Goal: Task Accomplishment & Management: Complete application form

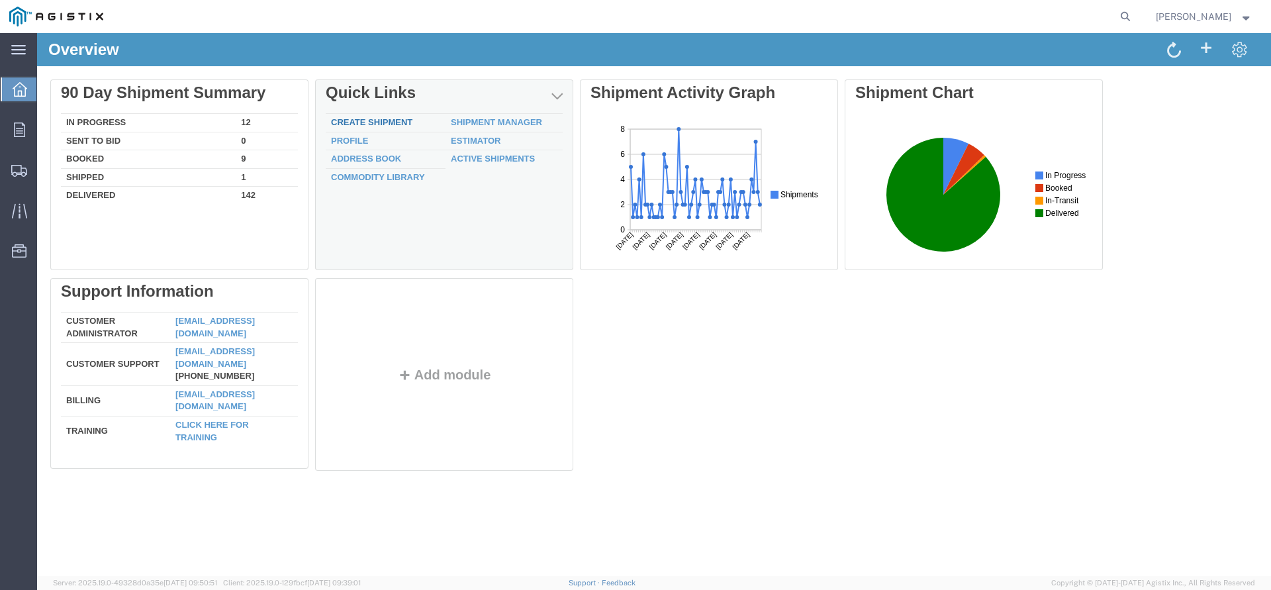
click at [390, 124] on link "Create Shipment" at bounding box center [371, 122] width 81 height 10
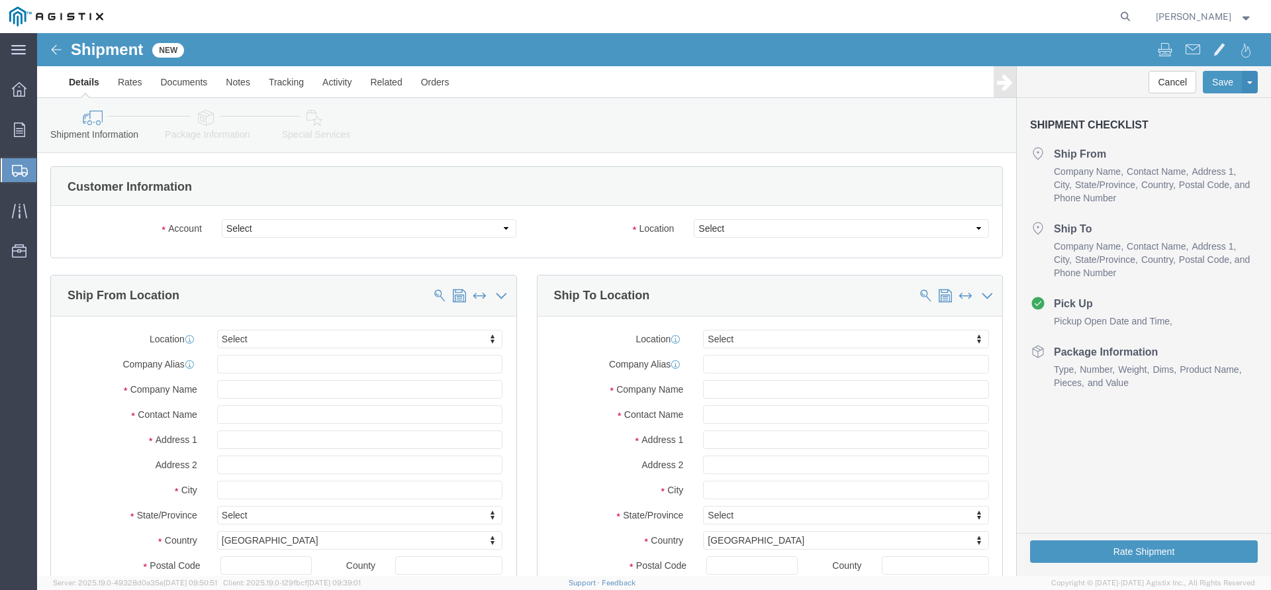
select select
click select "Select PG&E The Okonite Co Inc"
select select "9596"
click option "PG&E"
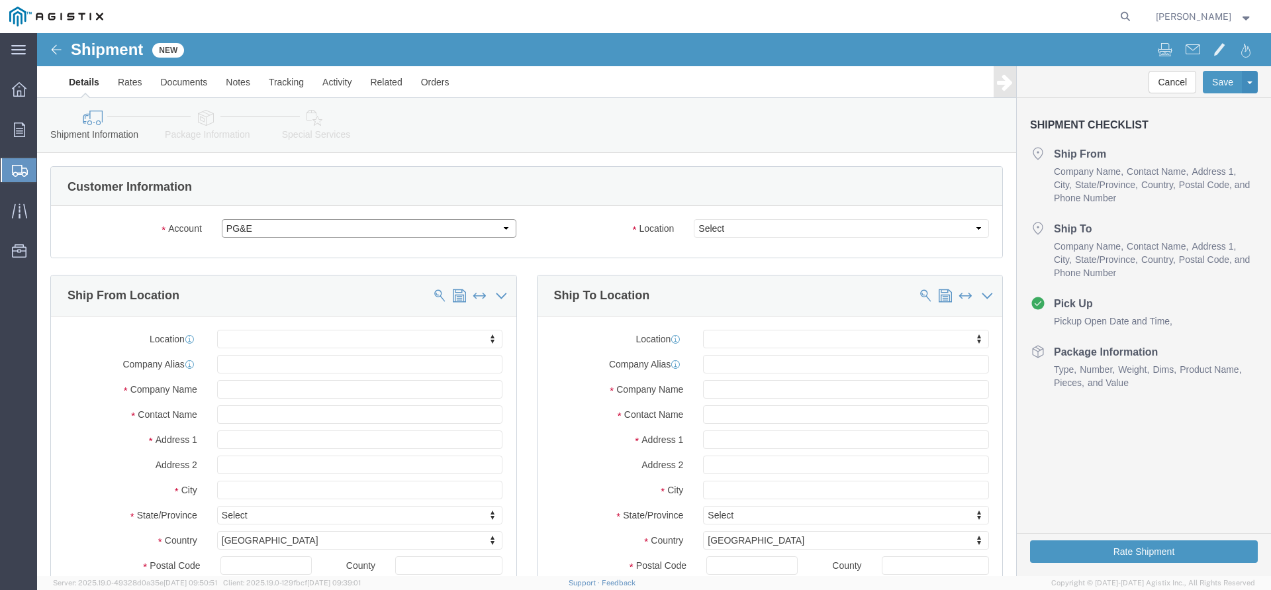
select select "PURCHORD"
select select
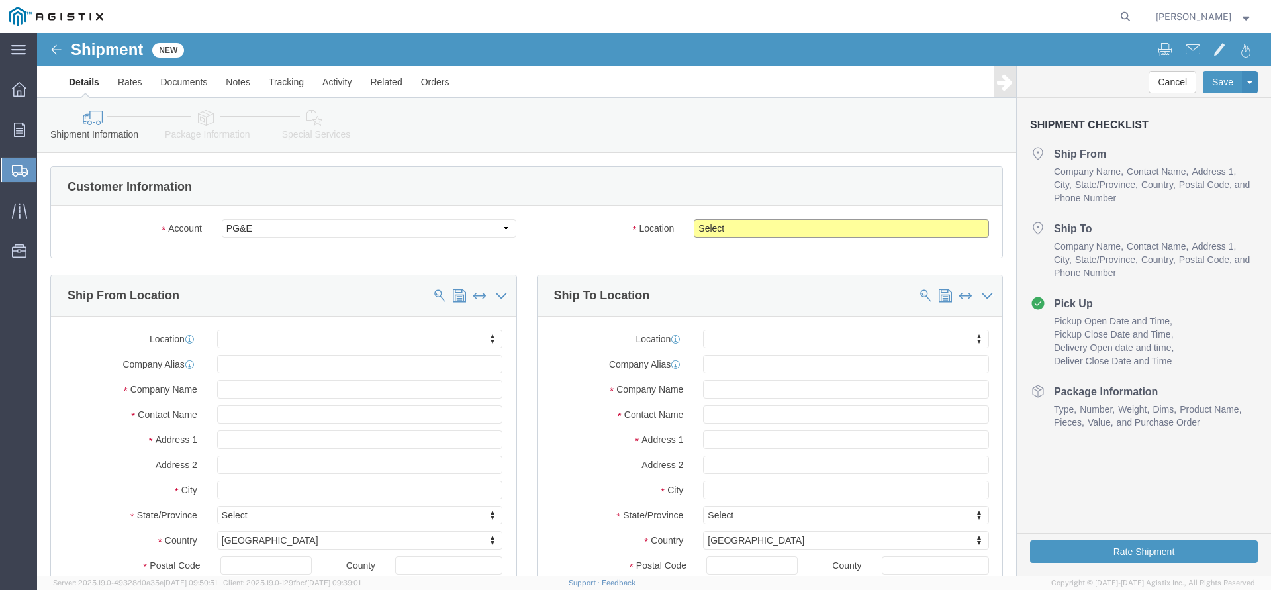
click select "Select All Others [GEOGRAPHIC_DATA] [GEOGRAPHIC_DATA] [GEOGRAPHIC_DATA] [GEOGRA…"
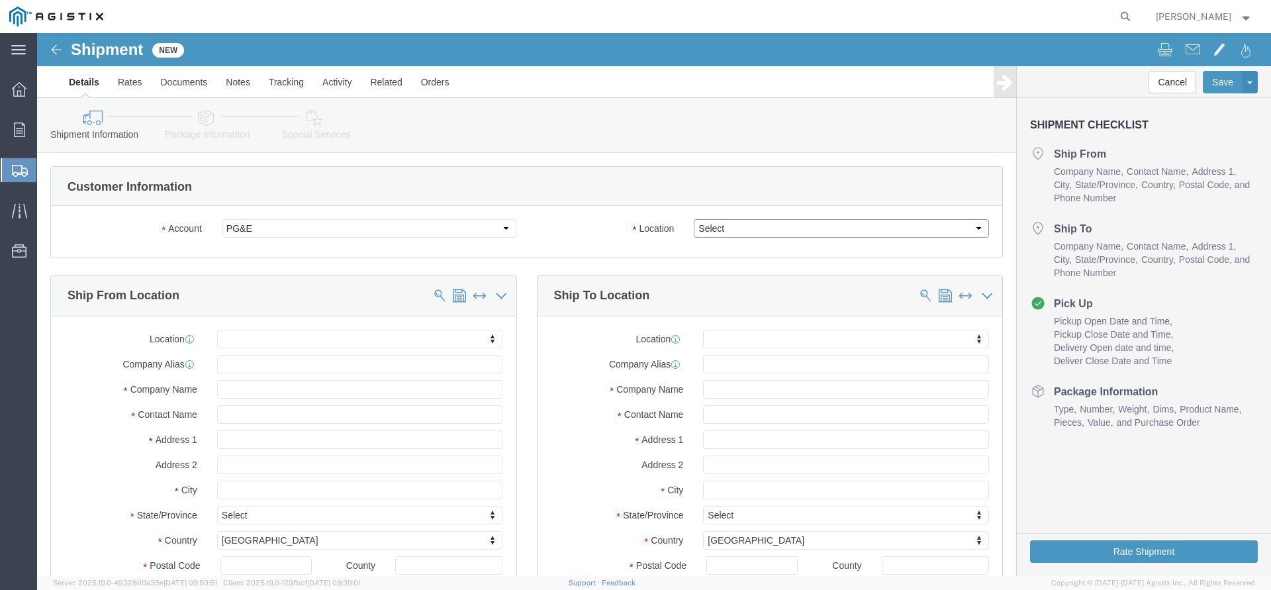
select select "19740"
click option "Fremont [GEOGRAPHIC_DATA]"
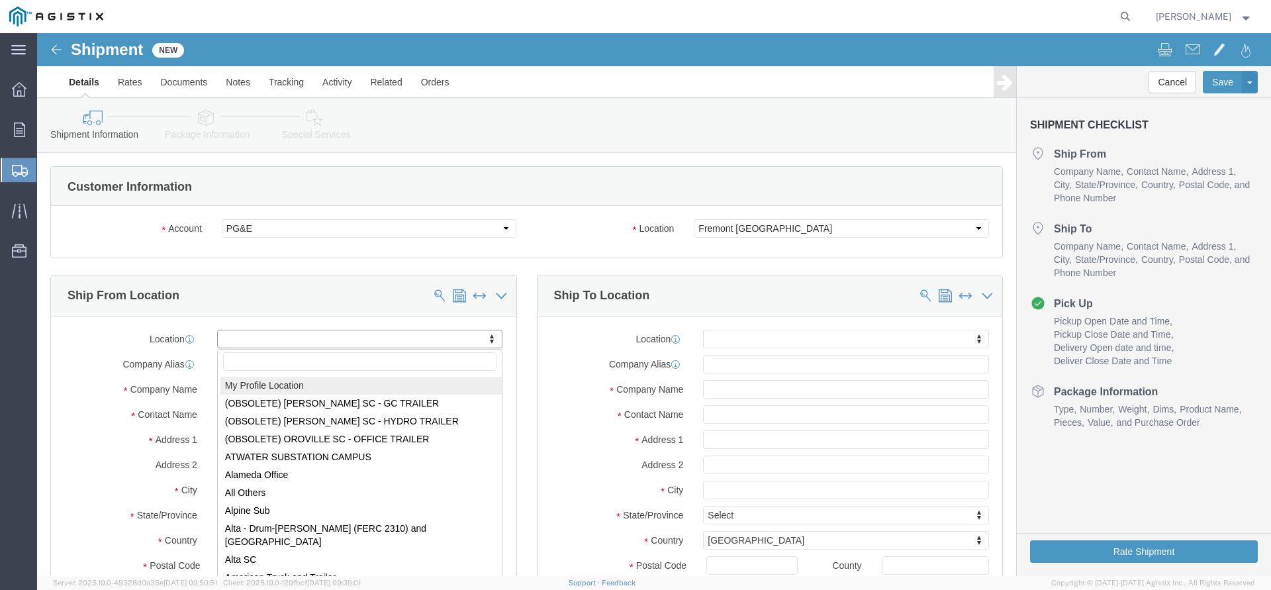
click body "Shipment New Details Rates Documents Notes Tracking Activity Related Orders Can…"
select select "MYPROFILE"
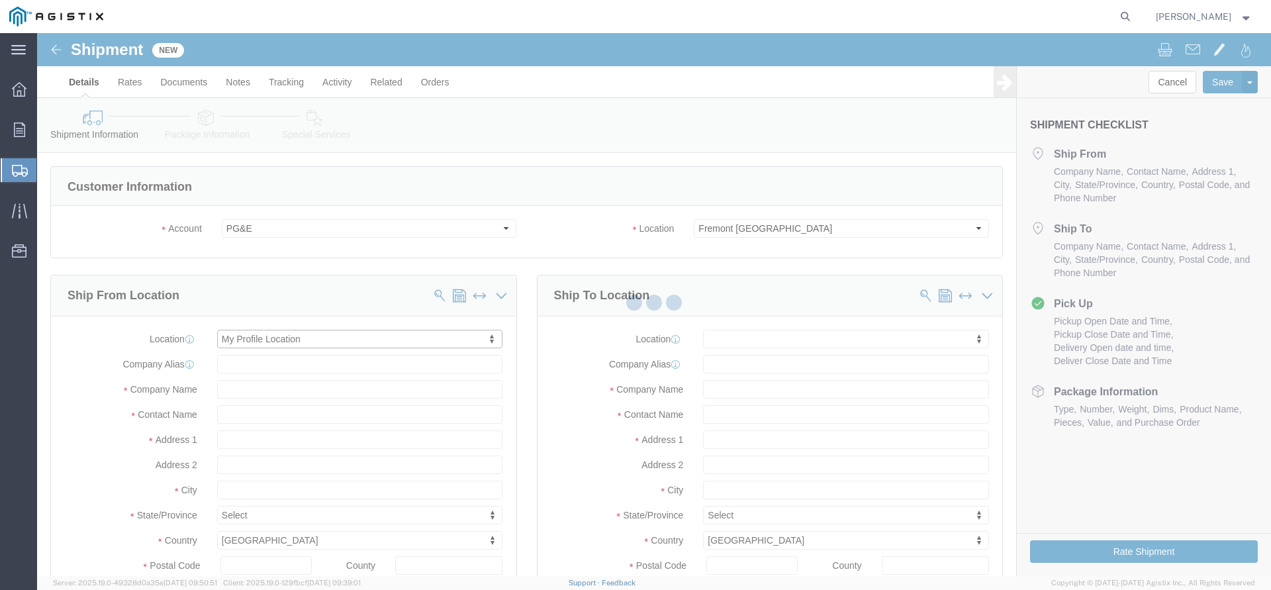
type input "The Okonite Co Inc"
type input "[PERSON_NAME]"
type input "[STREET_ADDRESS]"
type input "Sherwood"
type input "97140"
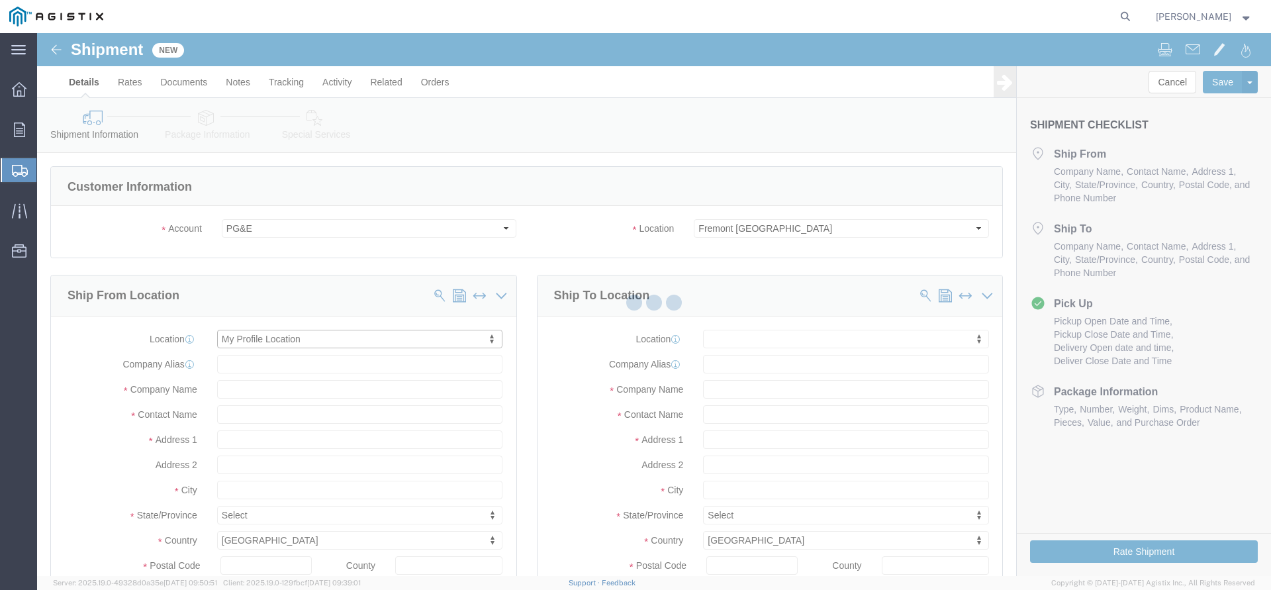
type input "[PHONE_NUMBER]"
type input "3513"
type input "[PERSON_NAME][EMAIL_ADDRESS][DOMAIN_NAME]"
checkbox input "true"
select select "OR"
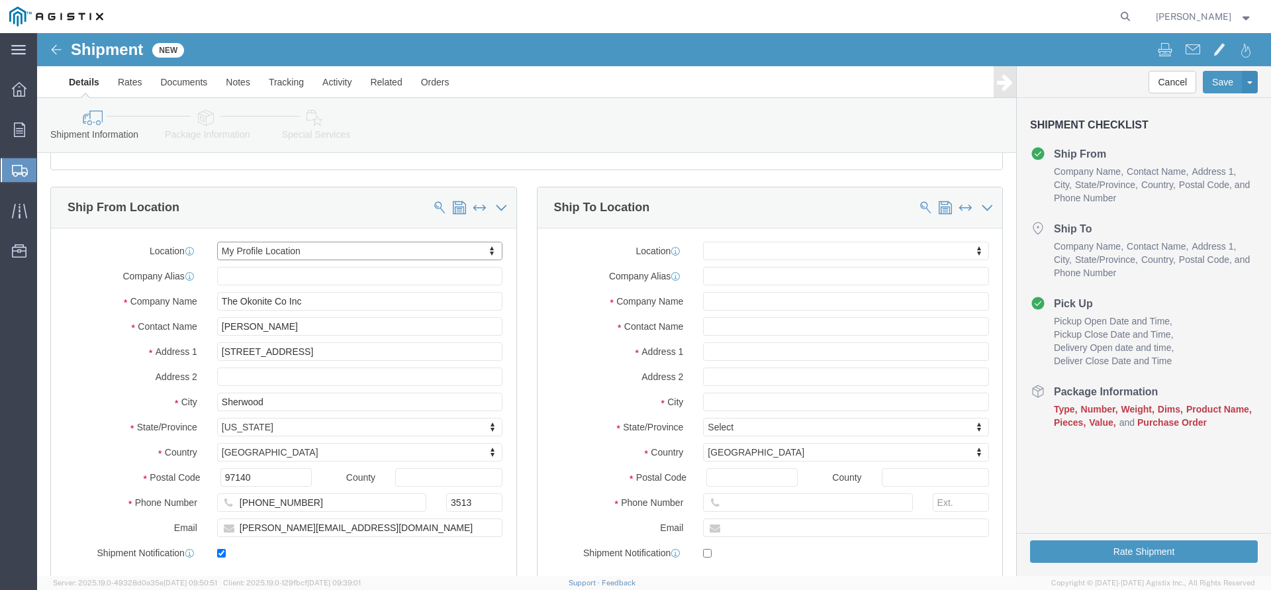
scroll to position [0, 0]
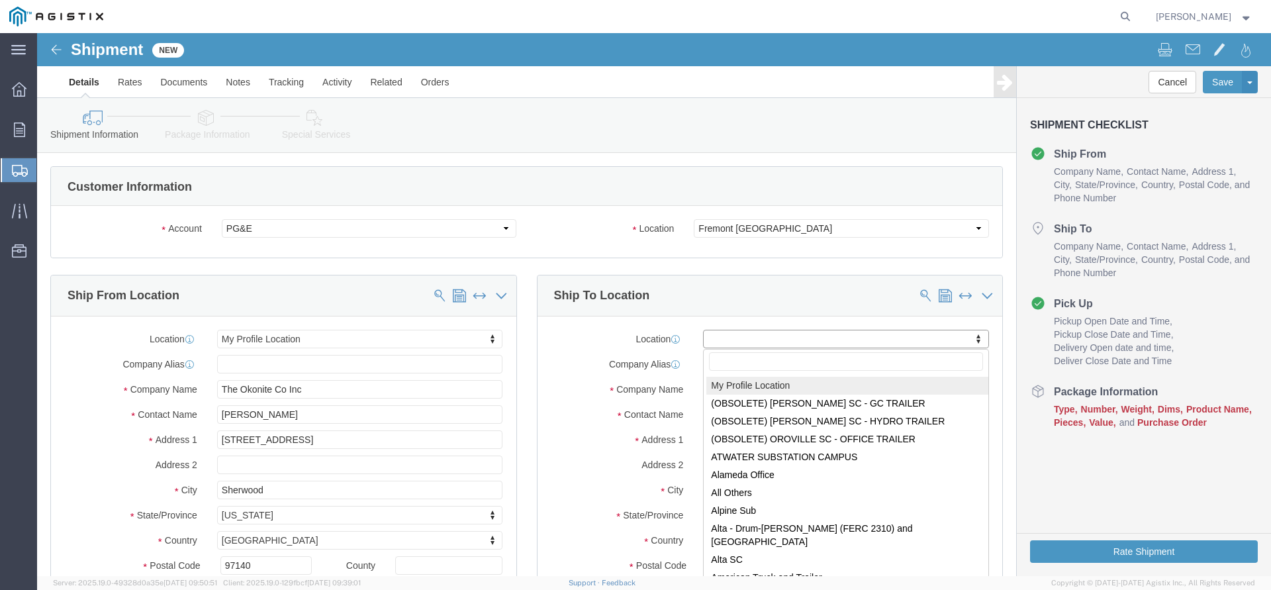
click body "Shipment New Details Rates Documents Notes Tracking Activity Related Orders Can…"
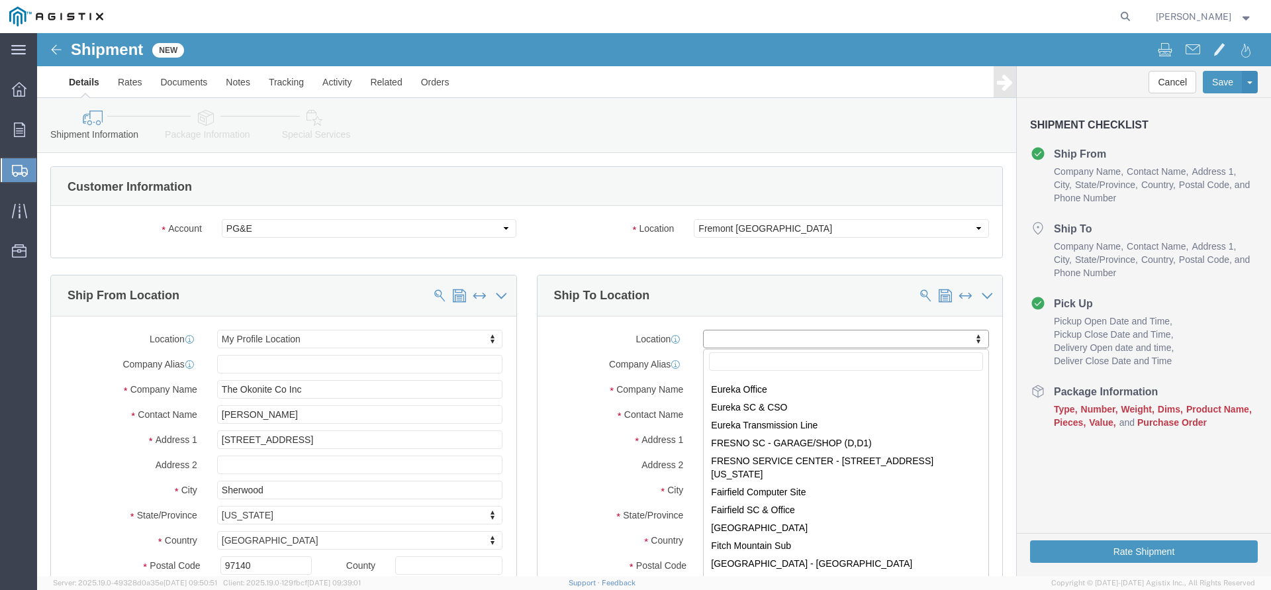
scroll to position [2224, 0]
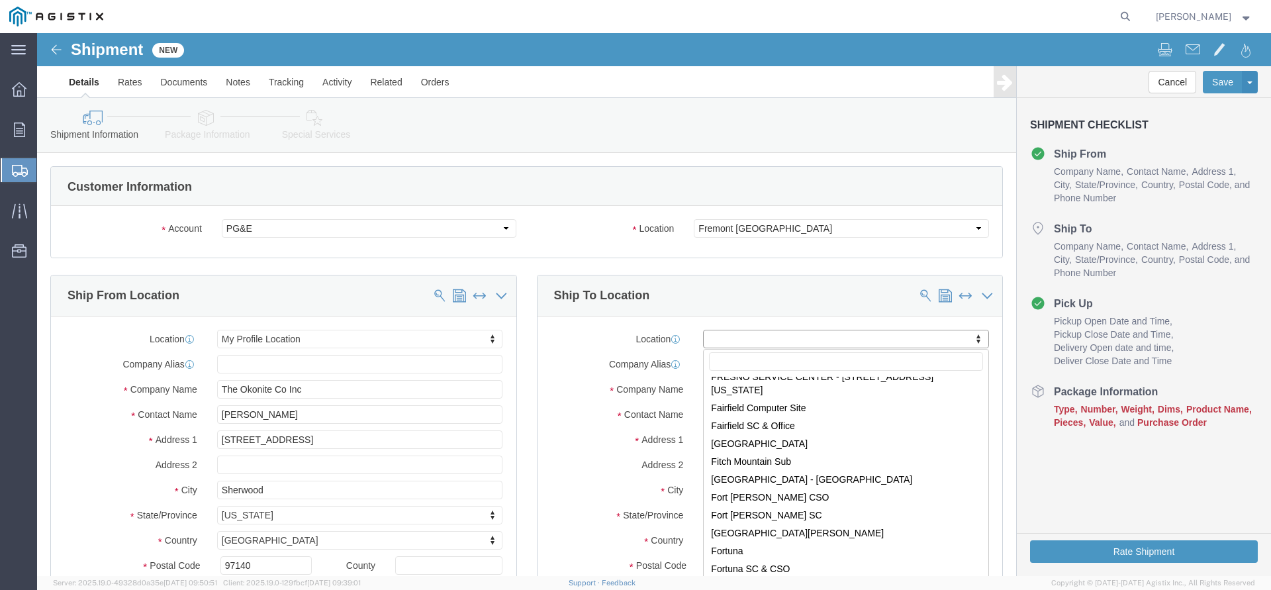
select select "19740"
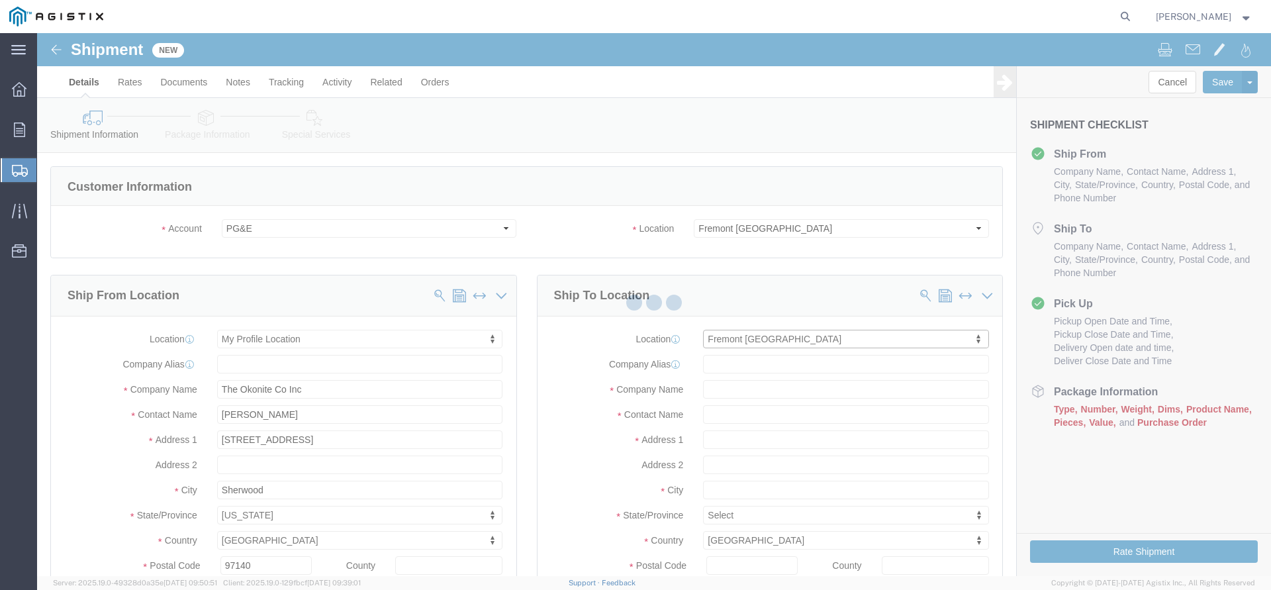
scroll to position [3, 0]
type input "PG&E"
type input "[STREET_ADDRESS][PERSON_NAME]"
type input "Fremont"
type input "94538"
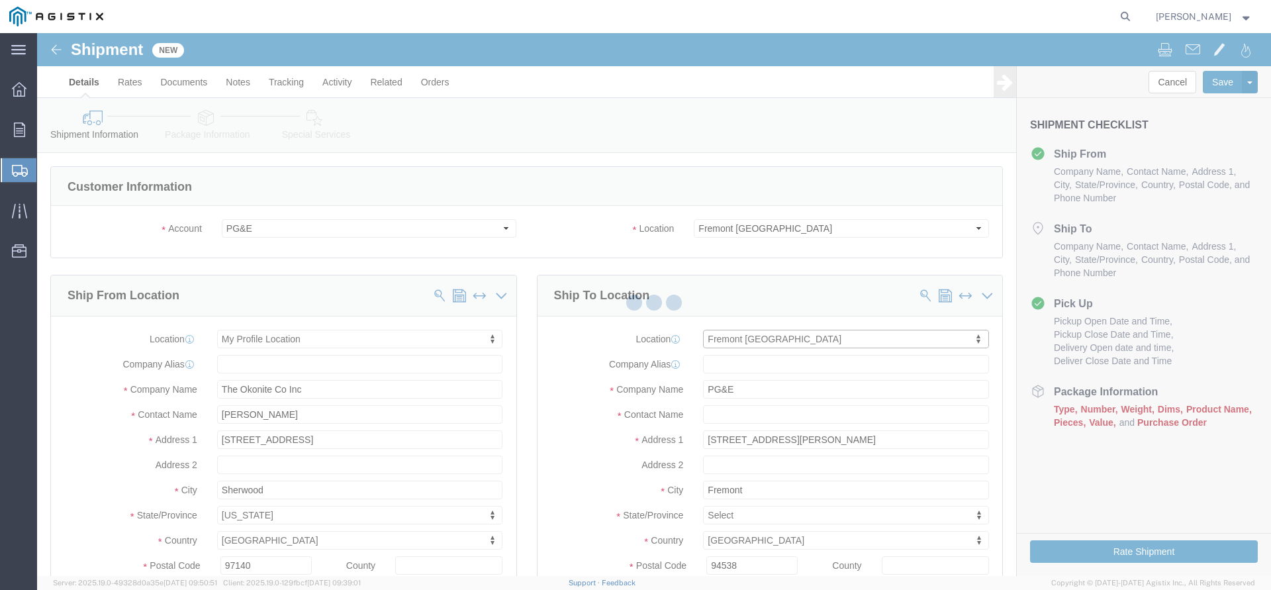
select select "CA"
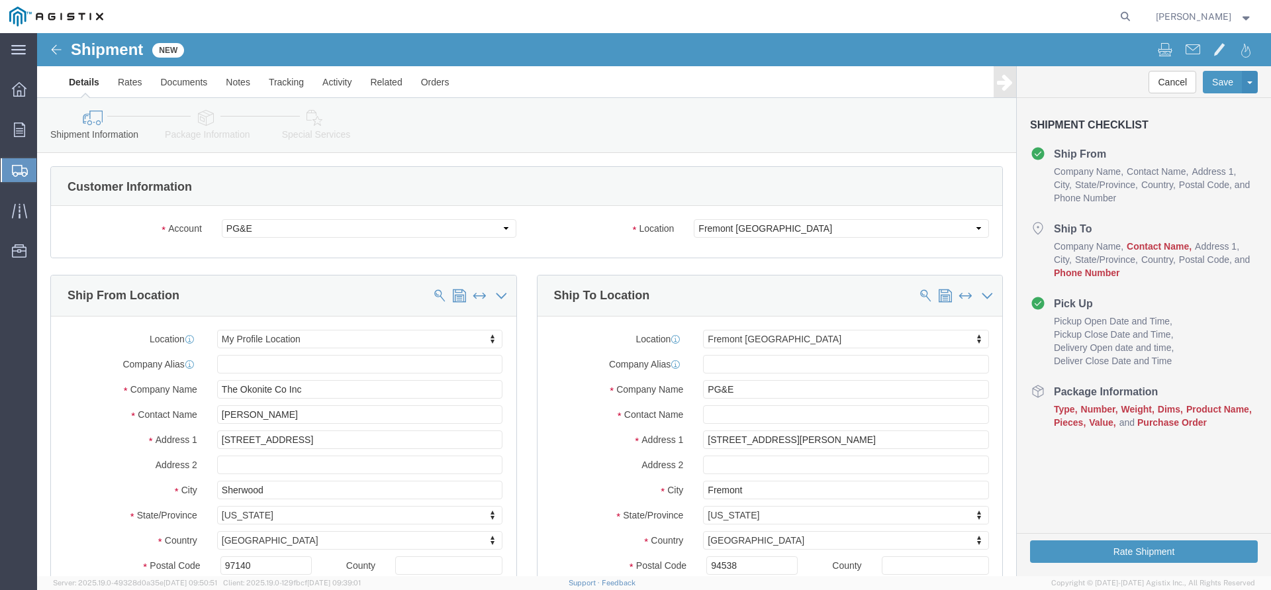
click label "Address 1"
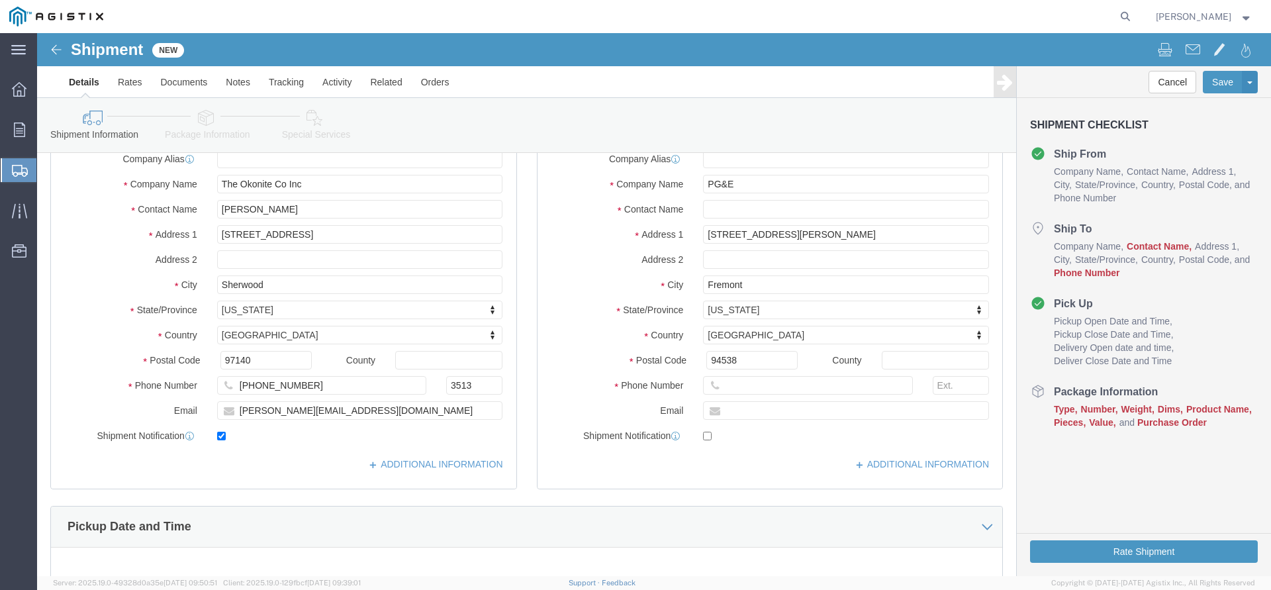
scroll to position [203, 0]
click input "text"
type input "[PHONE_NUMBER]"
click div "Ship To Location Location [GEOGRAPHIC_DATA] [GEOGRAPHIC_DATA] My Profile Locati…"
click input "text"
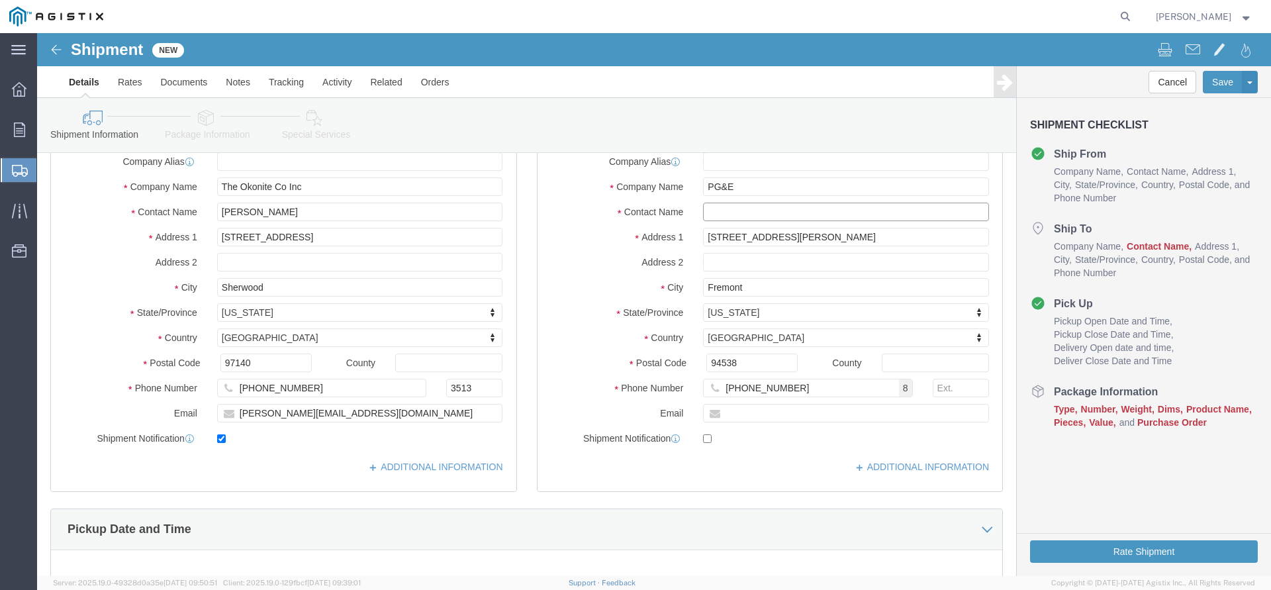
paste input "[EMAIL_ADDRESS][DOMAIN_NAME]"
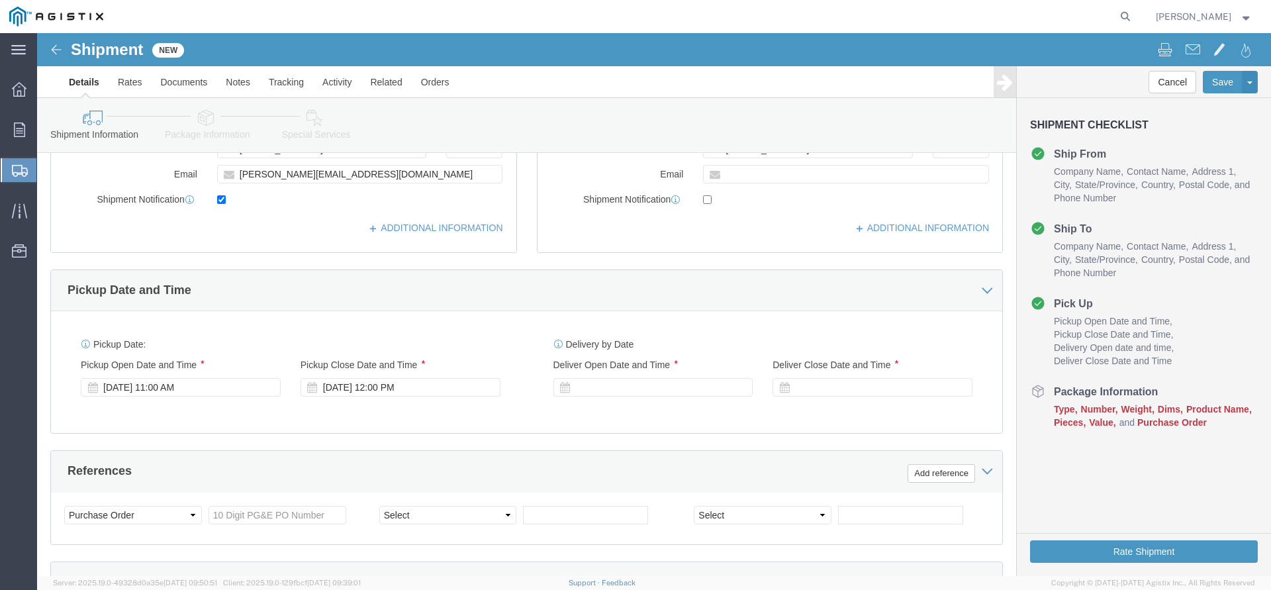
scroll to position [473, 0]
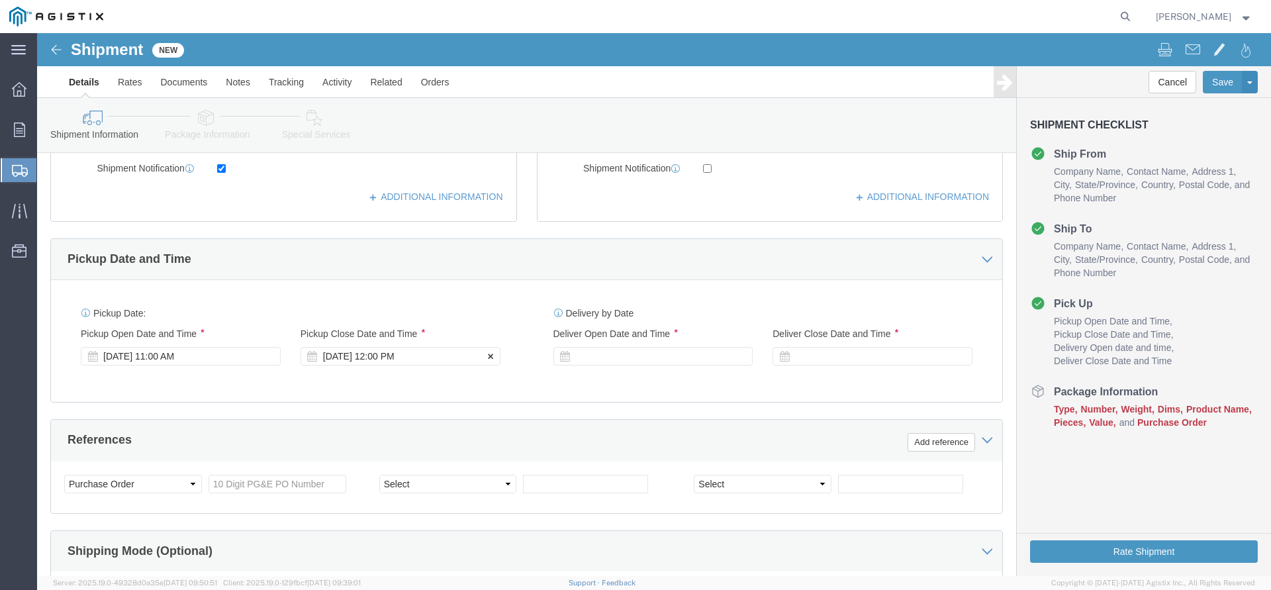
type input "[EMAIL_ADDRESS][DOMAIN_NAME]"
click div "[DATE] 12:00 PM"
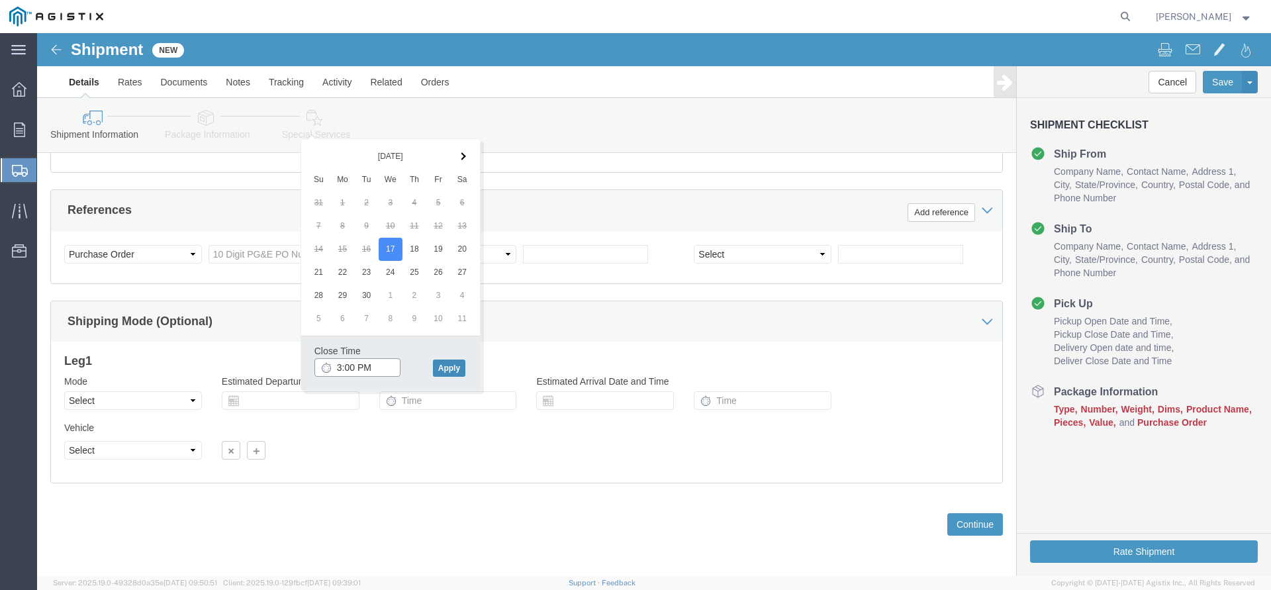
type input "3:00 PM"
click button "Apply"
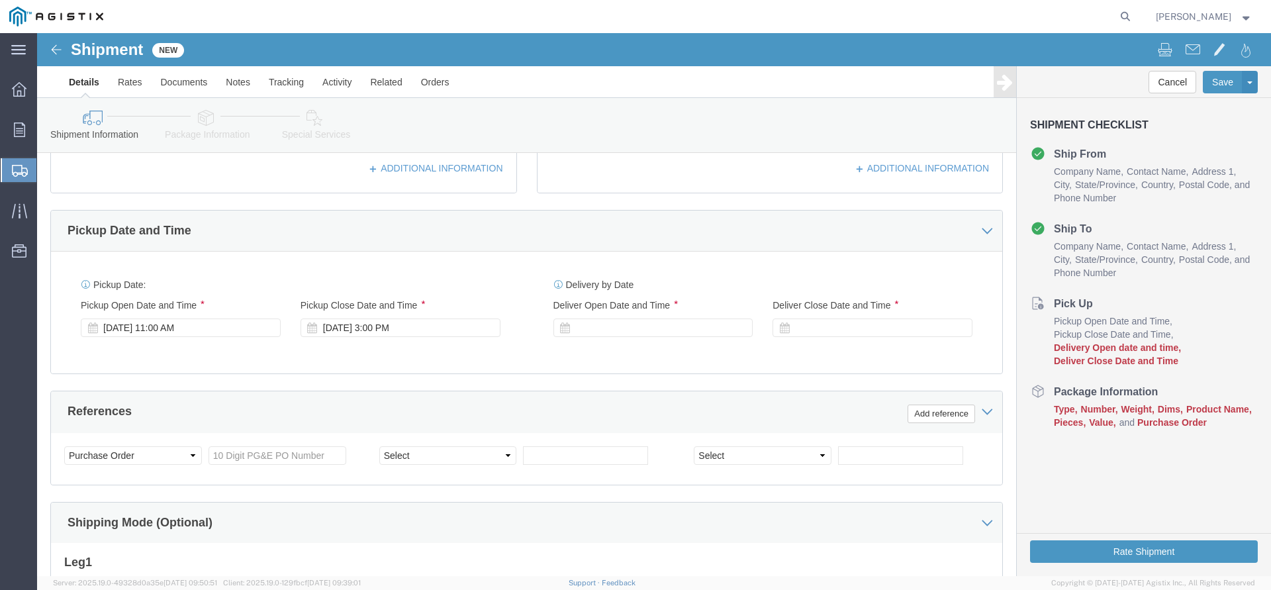
scroll to position [500, 0]
click div
click button "Apply"
click div
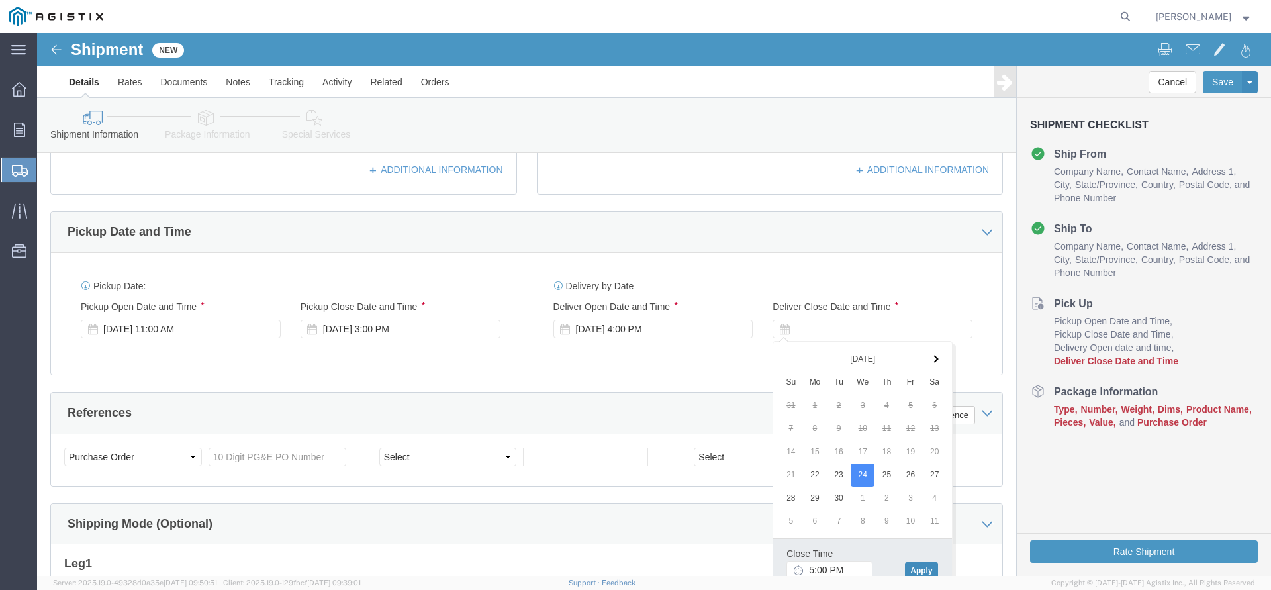
click button "Apply"
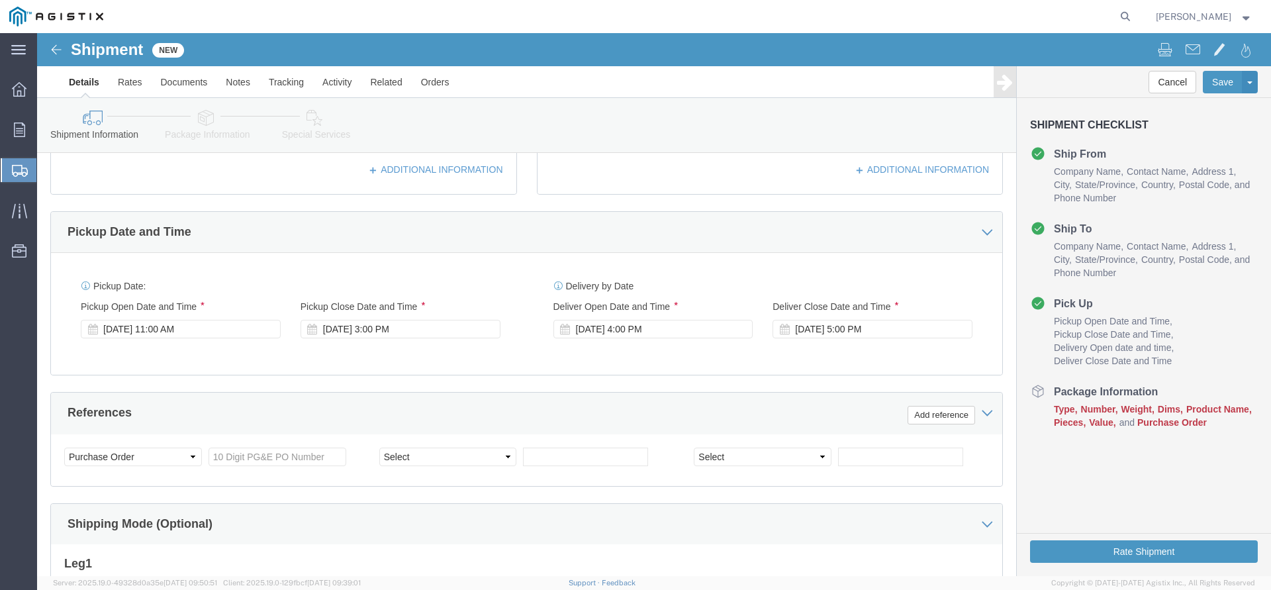
click div "Pickup Date and Time Pickup Date: Pickup Start Date Pickup Start Time Pickup Op…"
click input "text"
type input "3501420157"
click div "References Add reference"
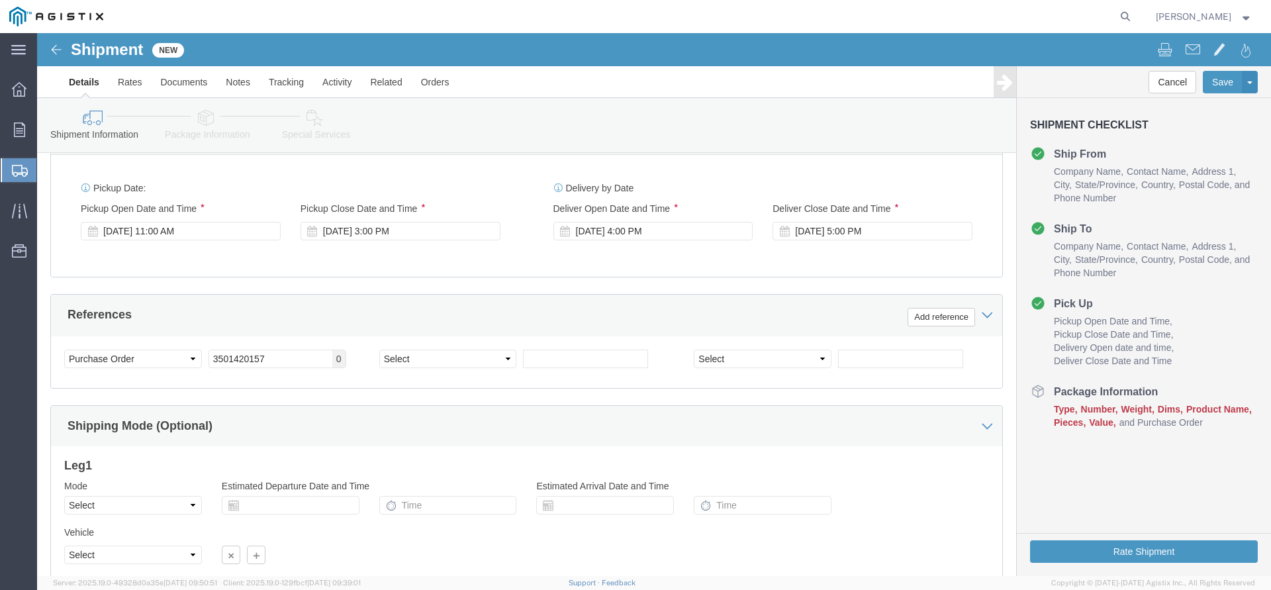
scroll to position [702, 0]
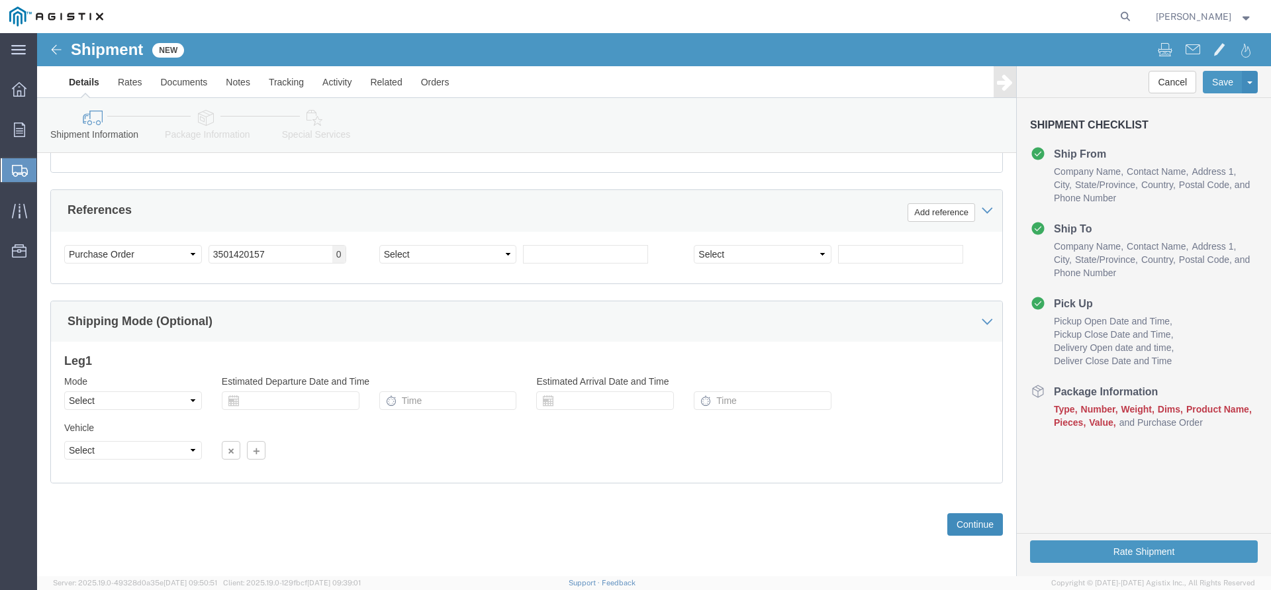
click button "Continue"
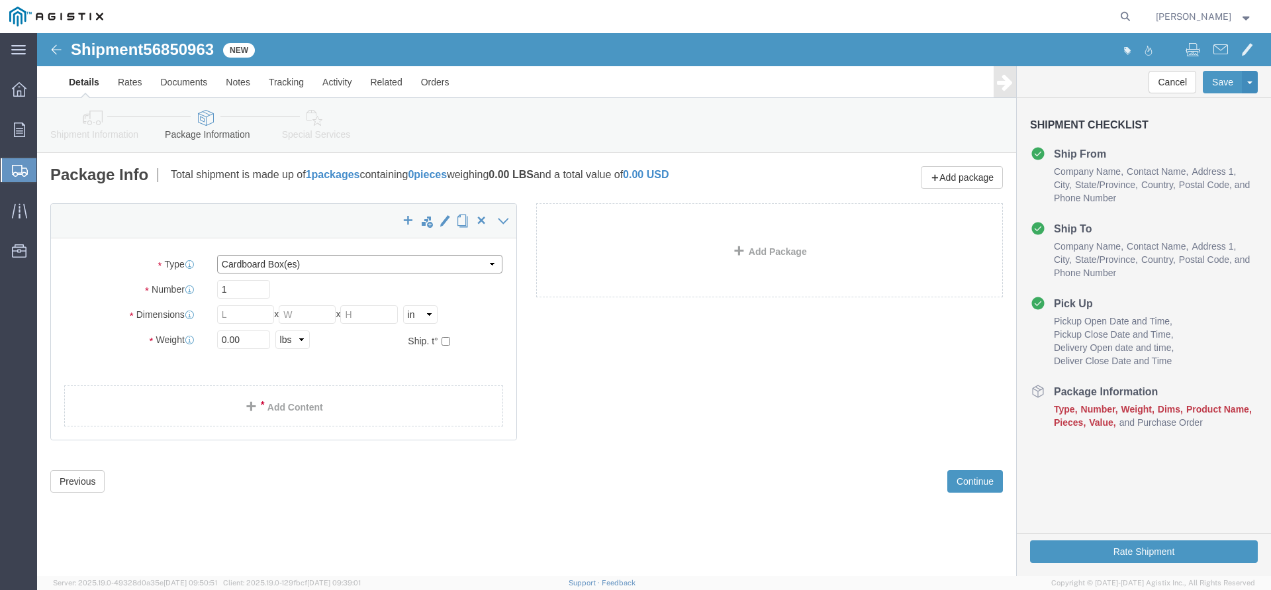
select select "PSNS"
click option "Pallet(s) Standard (Not Stackable)"
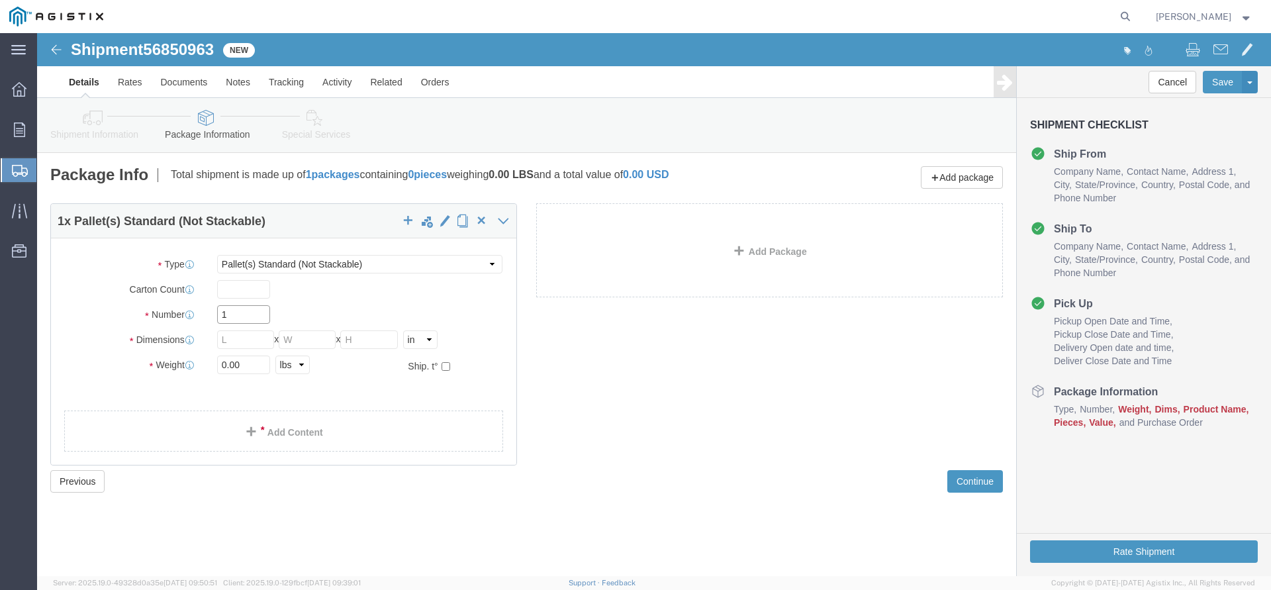
click input "1"
drag, startPoint x: 211, startPoint y: 281, endPoint x: 152, endPoint y: 281, distance: 58.9
click input "1"
type input "2"
type input "40"
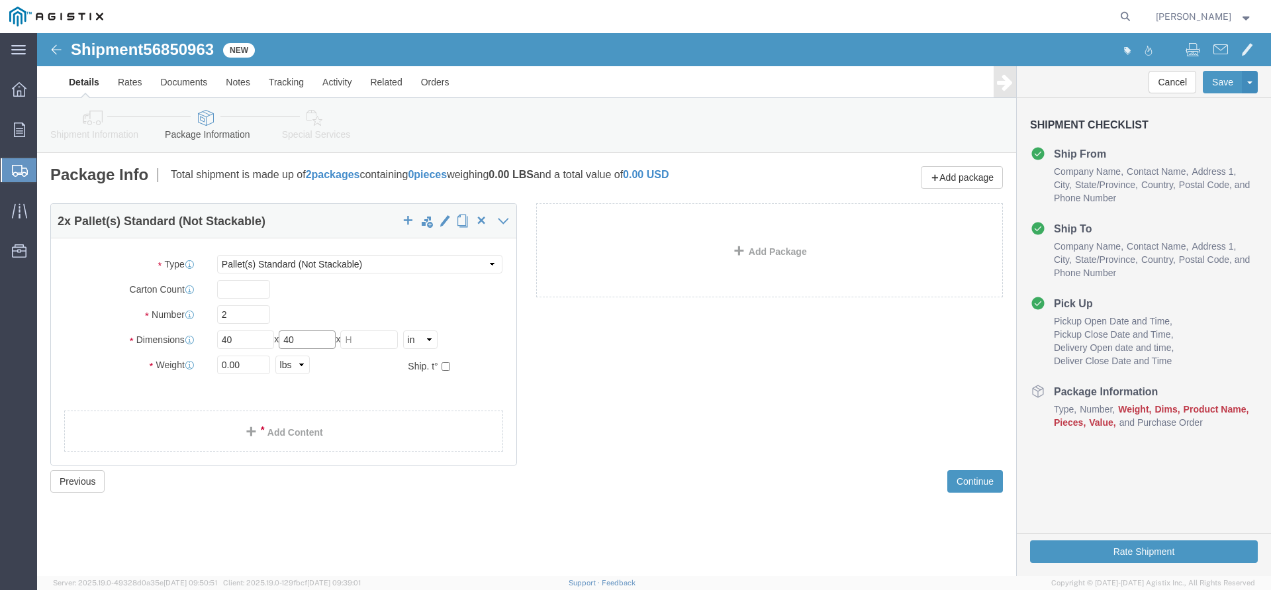
type input "40"
type input "35"
drag, startPoint x: 211, startPoint y: 337, endPoint x: 146, endPoint y: 337, distance: 64.9
click input "0.00"
drag, startPoint x: 214, startPoint y: 324, endPoint x: 165, endPoint y: 334, distance: 50.0
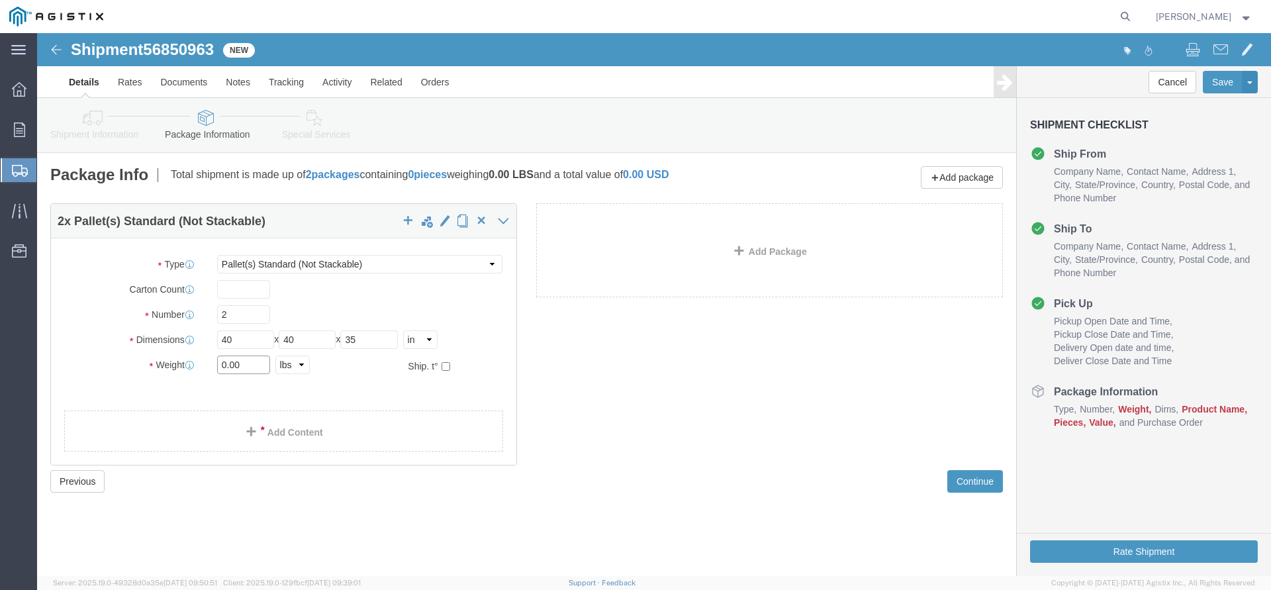
click input "0.00"
type input "3"
type input "631"
click ul
click link "Add Content"
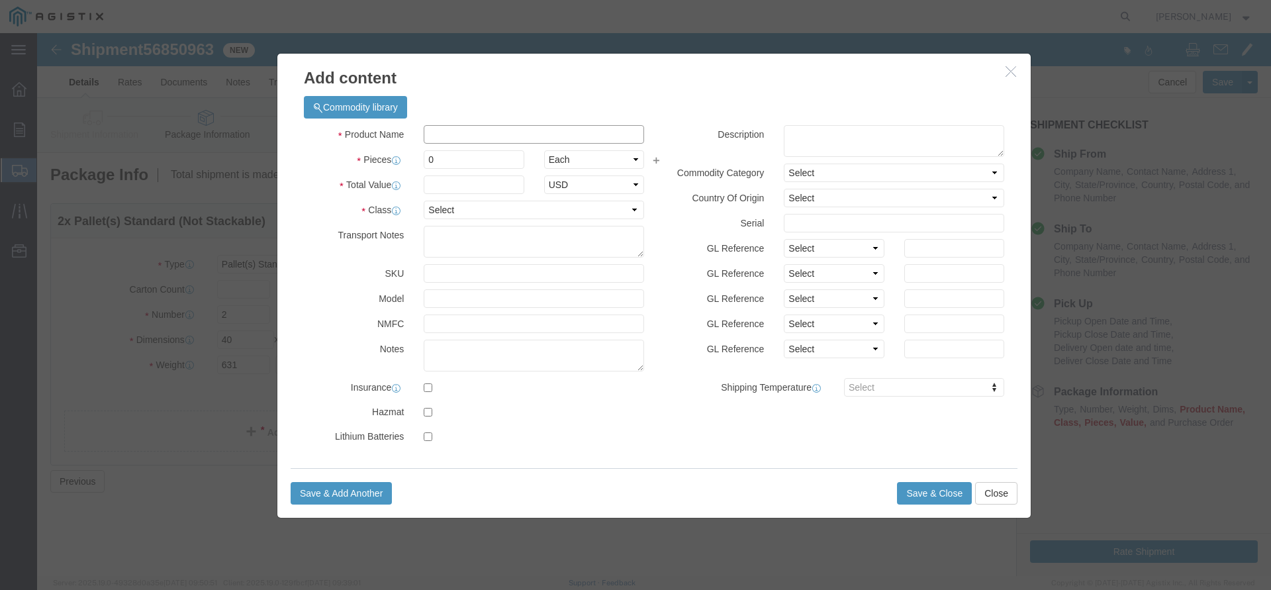
click input "text"
type input "e"
type input "Electrical Cable"
type input "2"
type input "2360"
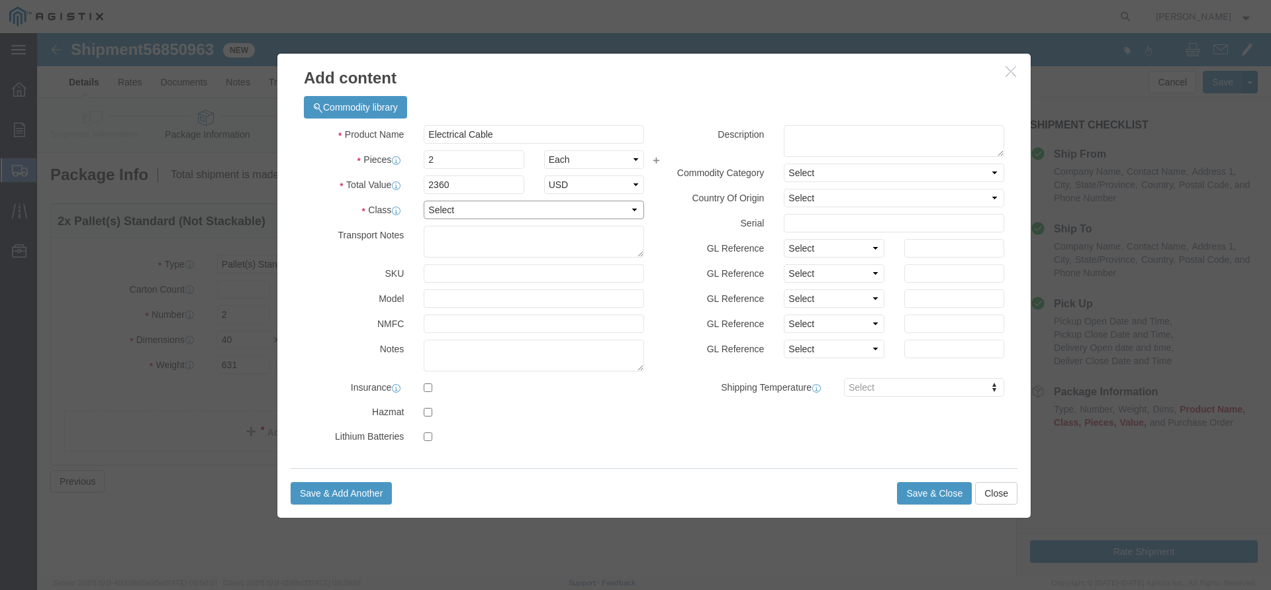
click select "Select 50 55 60 65 70 85 92.5 100 125 175 250 300 400"
select select "60"
click option "60"
click button "Save & Close"
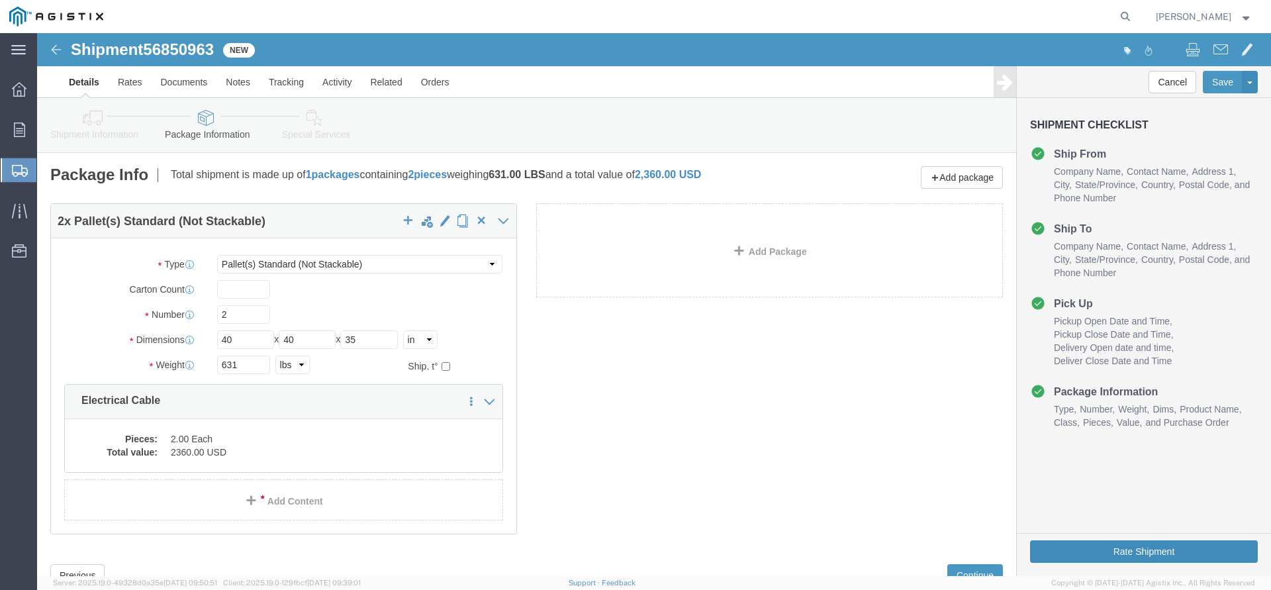
click button "Rate Shipment"
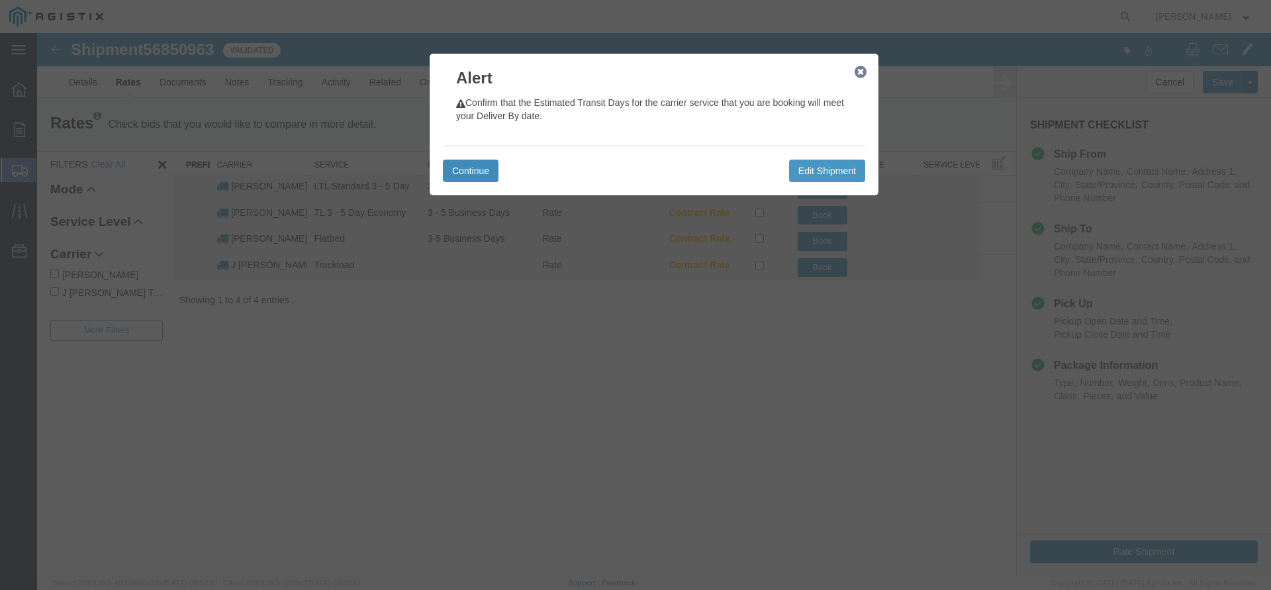
click at [471, 173] on button "Continue" at bounding box center [471, 171] width 56 height 23
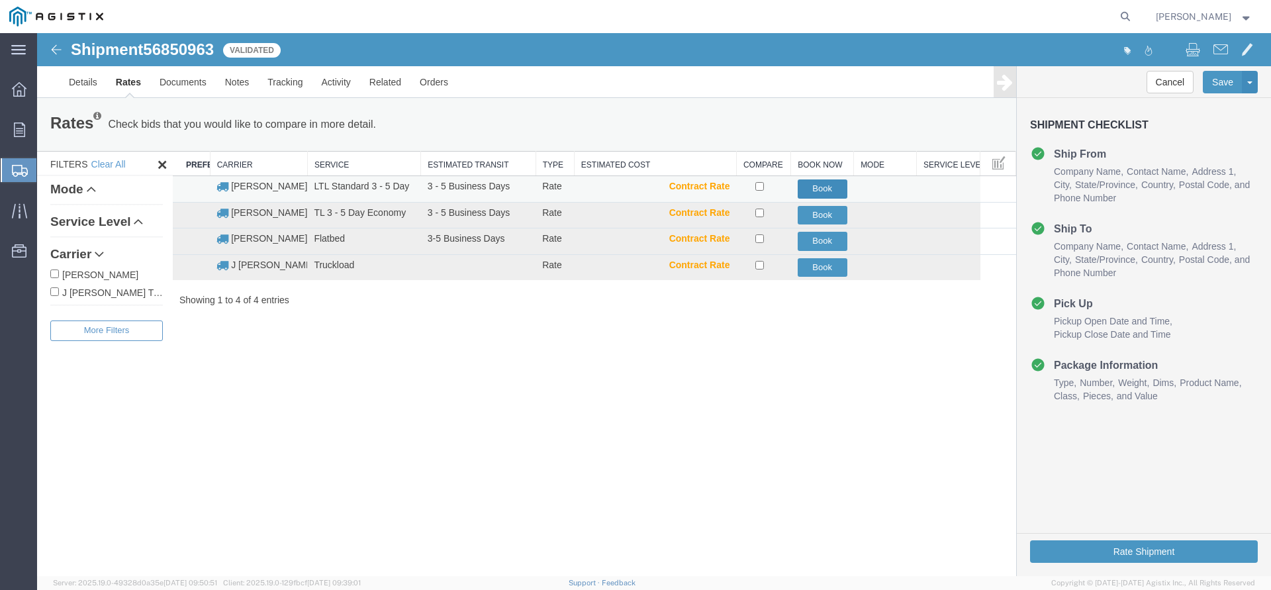
click at [827, 185] on button "Book" at bounding box center [823, 188] width 50 height 19
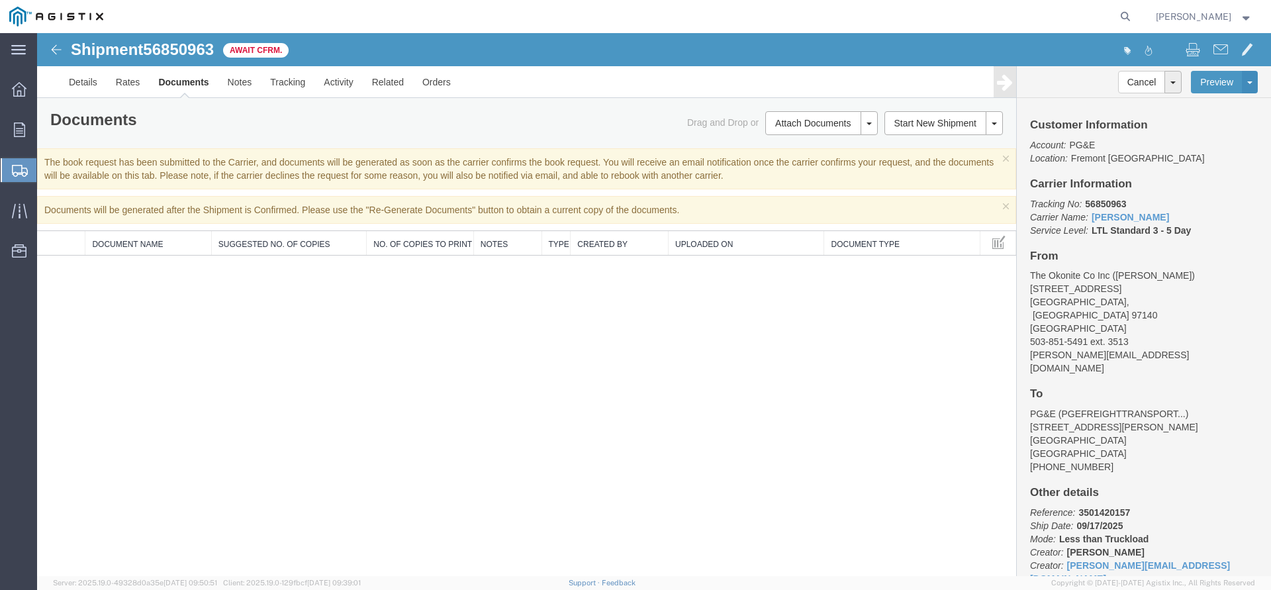
click at [597, 394] on div "Shipment 56850963 0 of 0 Await Cfrm. Details Rates Documents Notes Tracking Act…" at bounding box center [654, 304] width 1234 height 543
click at [0, 0] on span "Create Shipment" at bounding box center [0, 0] width 0 height 0
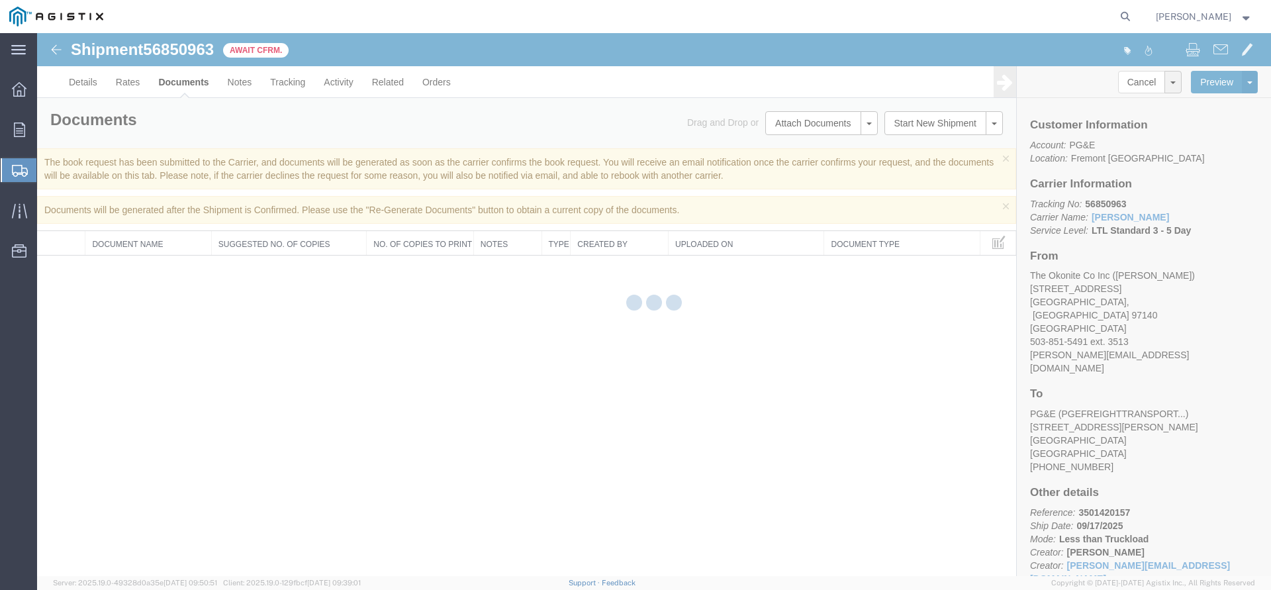
click at [0, 0] on span "Create Shipment" at bounding box center [0, 0] width 0 height 0
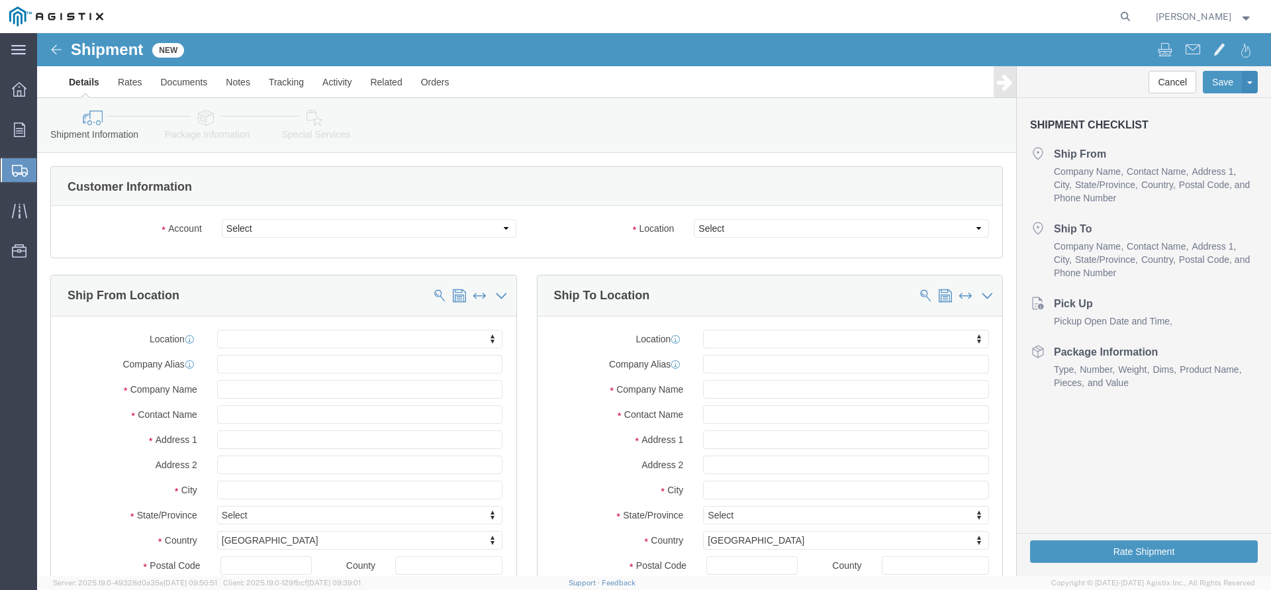
select select
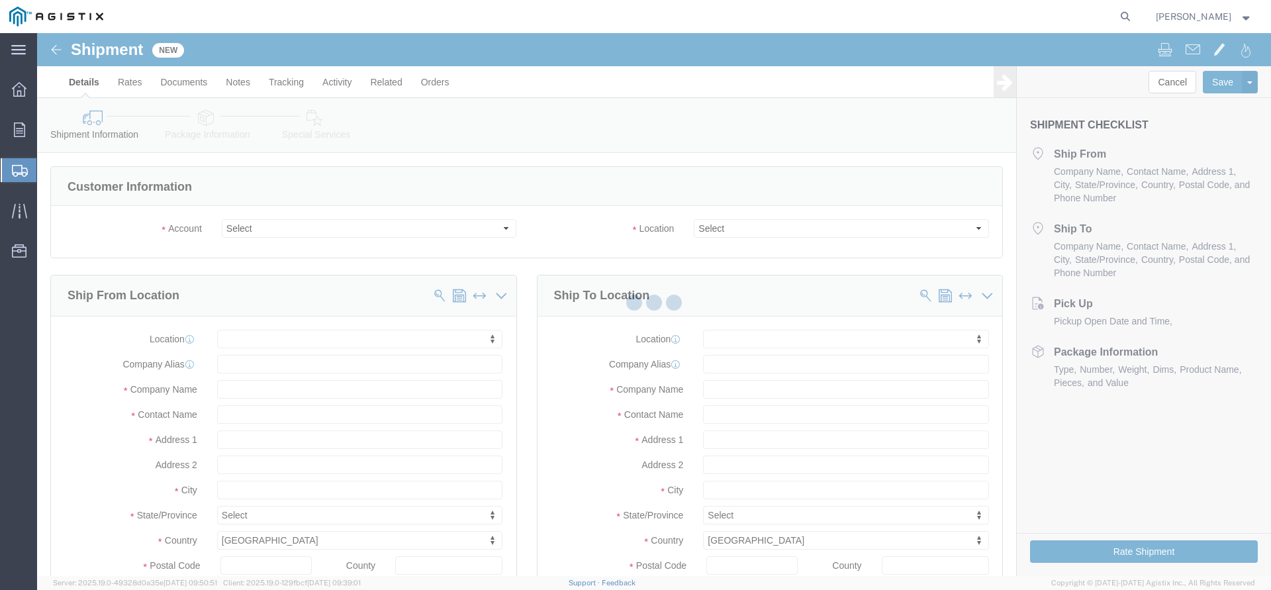
click div
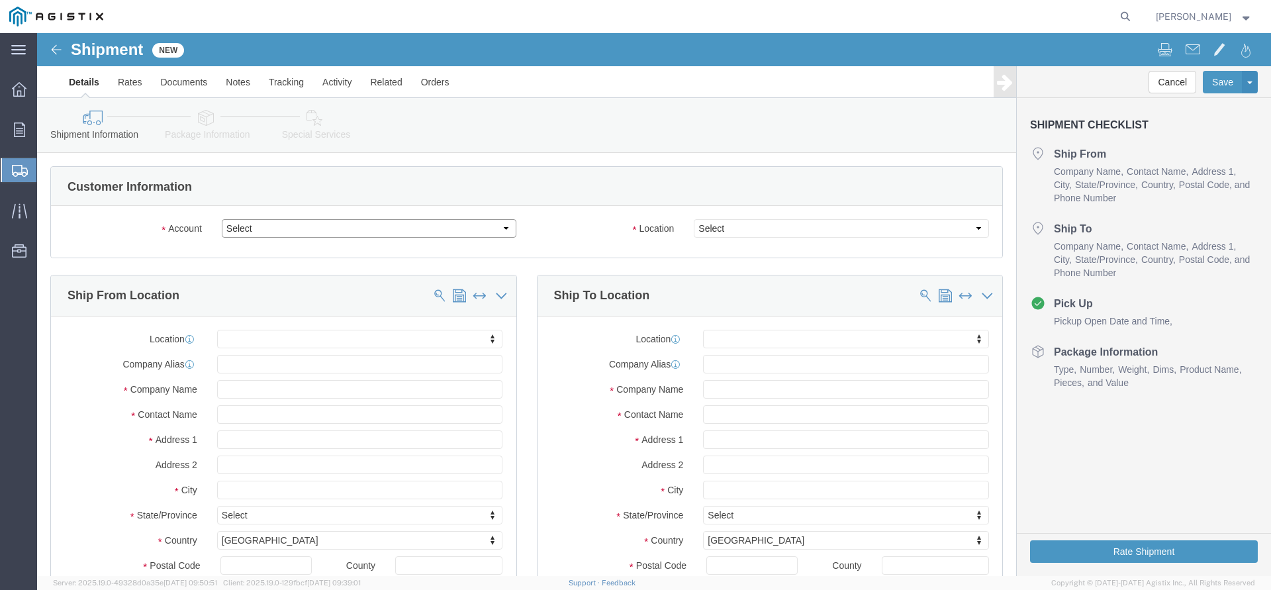
click select "Select PG&E The Okonite Co Inc"
select select "9596"
click option "PG&E"
select select "PURCHORD"
select select
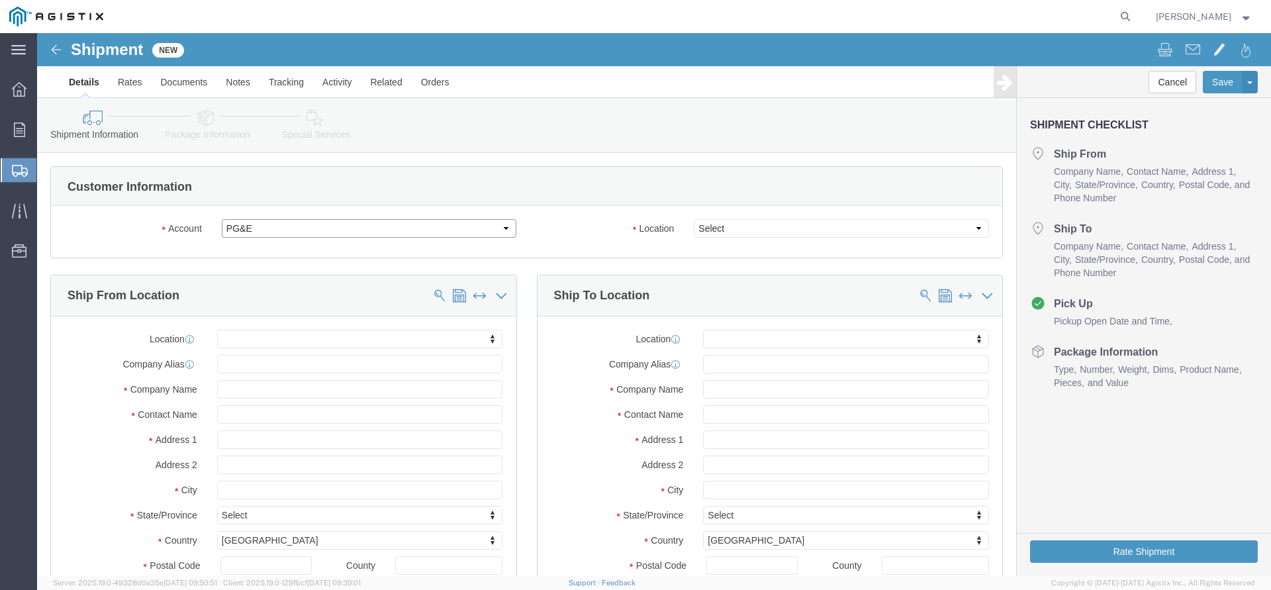
select select
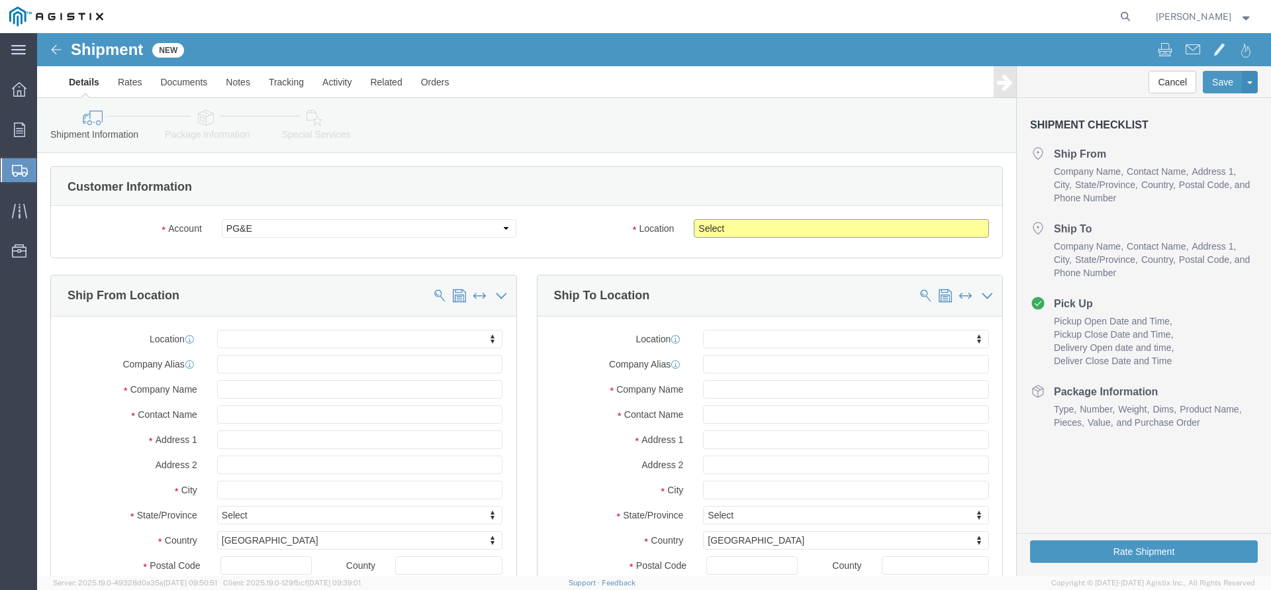
click select "Select All Others [GEOGRAPHIC_DATA] [GEOGRAPHIC_DATA] [GEOGRAPHIC_DATA] [GEOGRA…"
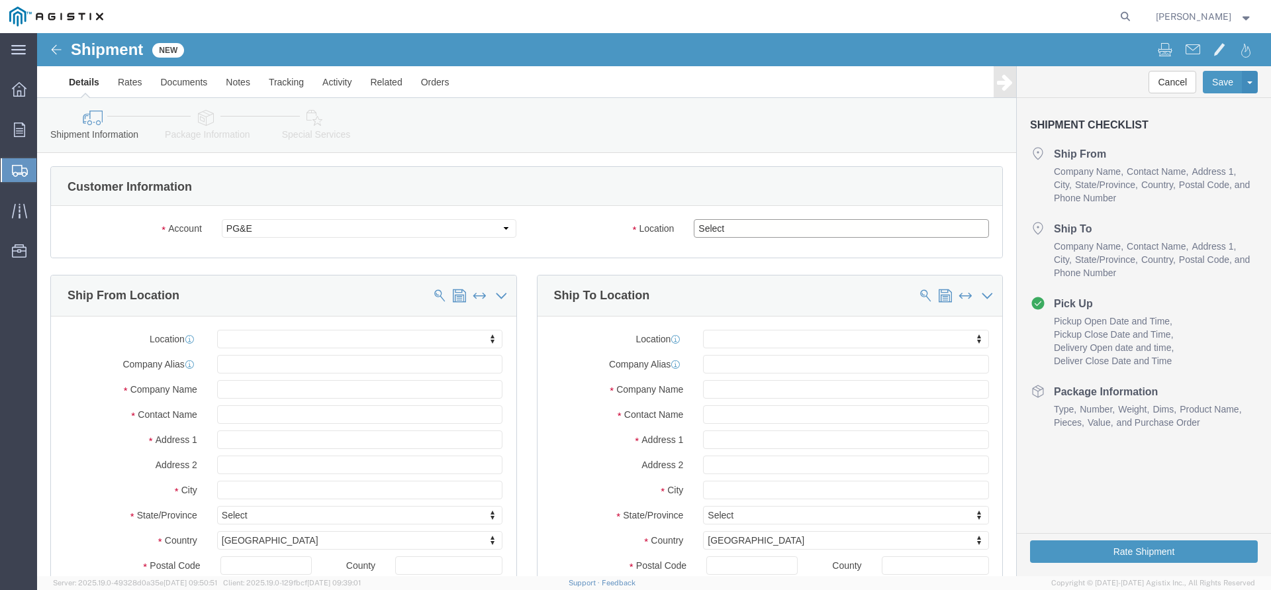
select select "19740"
click option "Fremont [GEOGRAPHIC_DATA]"
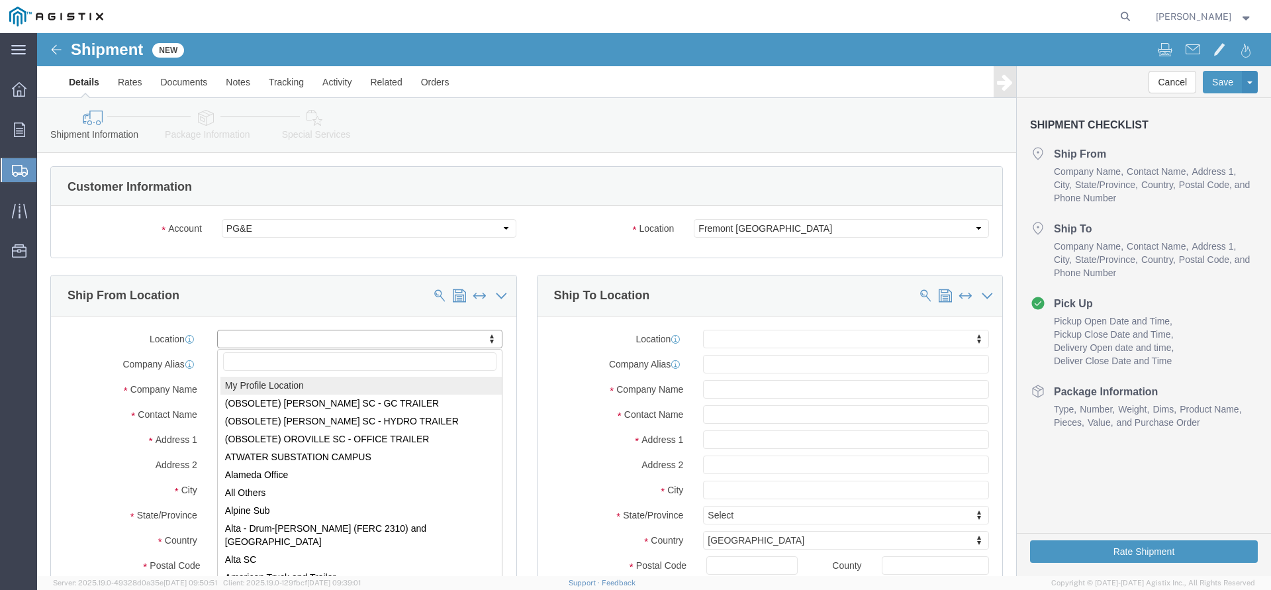
click body "Shipment New Details Rates Documents Notes Tracking Activity Related Orders Can…"
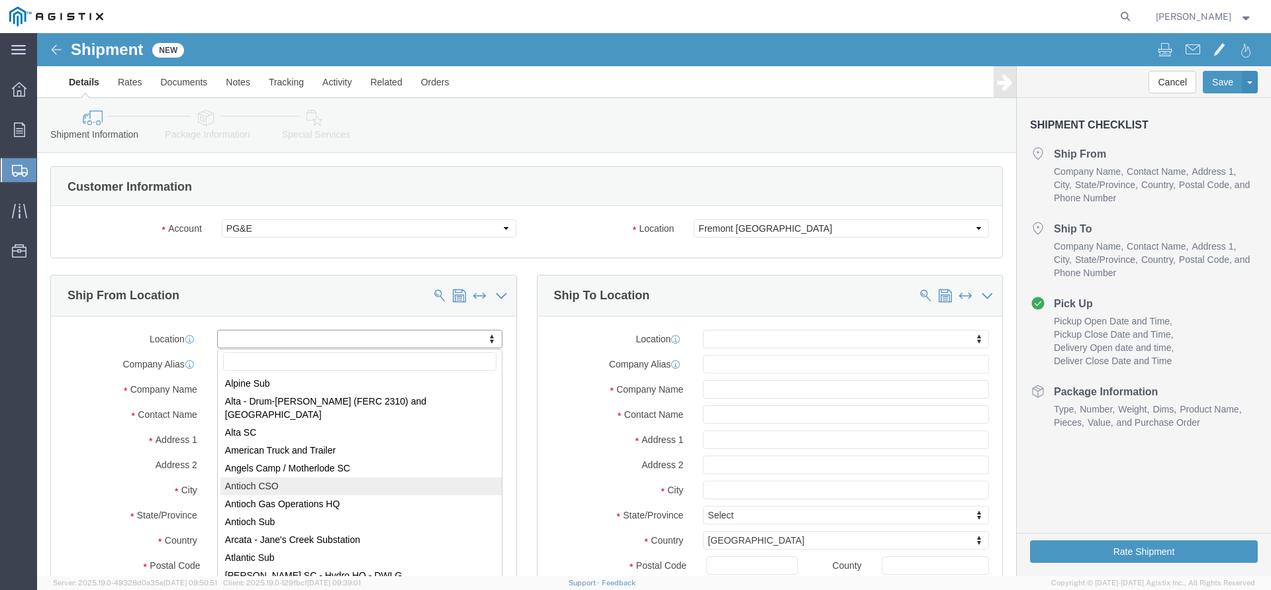
scroll to position [125, 0]
